Goal: Find contact information: Find contact information

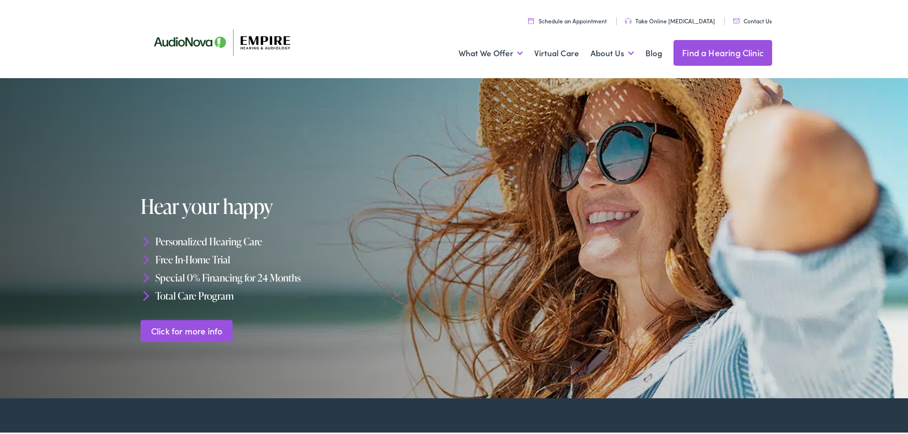
click at [756, 18] on link "Contact Us" at bounding box center [752, 19] width 39 height 8
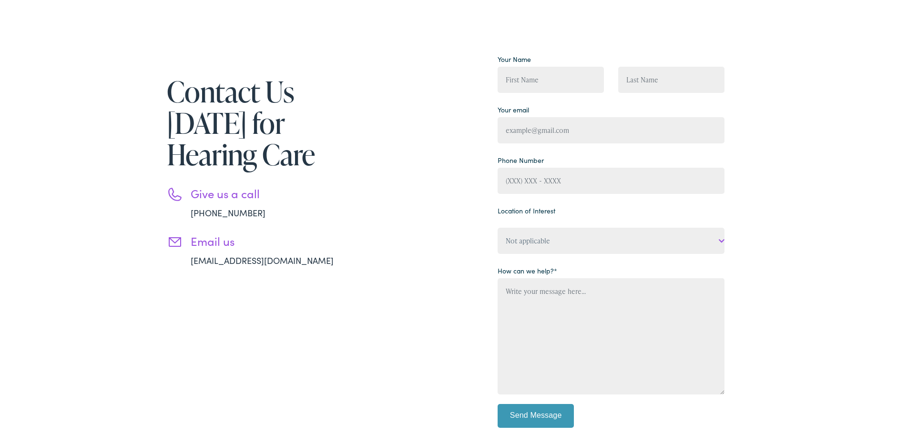
scroll to position [143, 0]
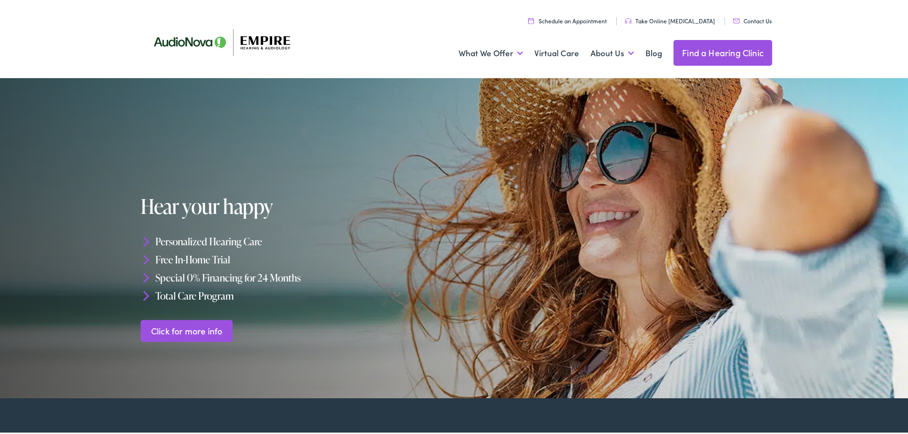
click at [755, 19] on link "Contact Us" at bounding box center [752, 19] width 39 height 8
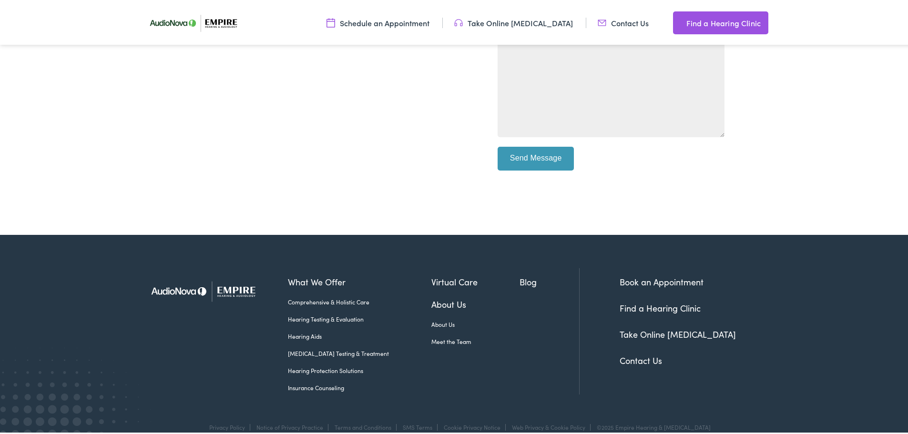
scroll to position [397, 0]
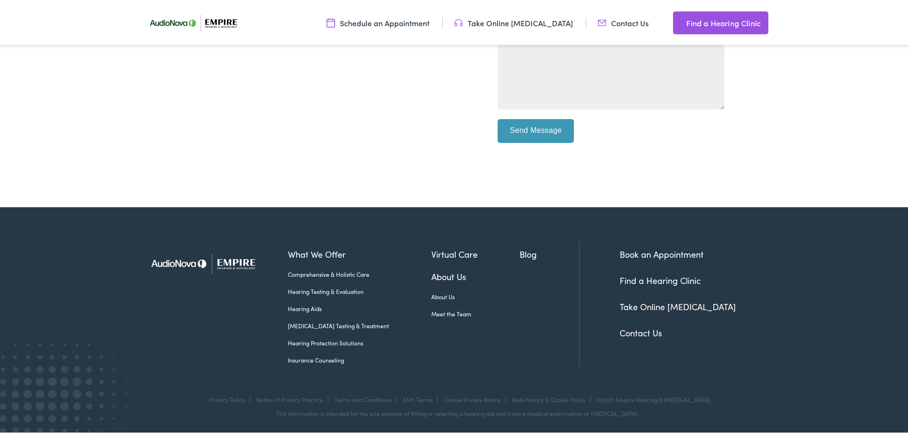
click at [633, 336] on link "Contact Us" at bounding box center [640, 331] width 42 height 12
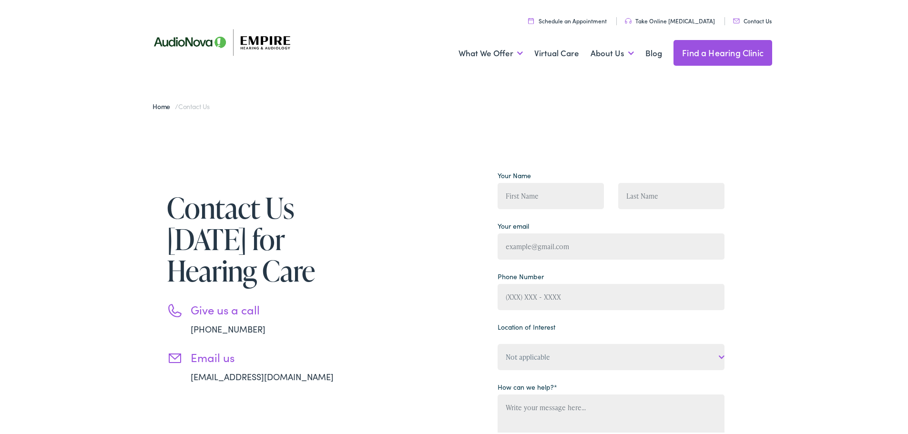
click at [760, 18] on link "Contact Us" at bounding box center [752, 19] width 39 height 8
